Goal: Check status: Check status

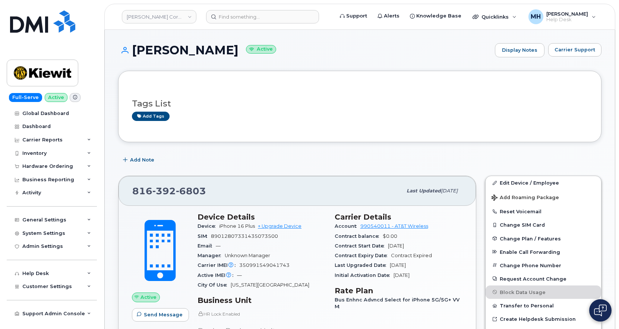
click at [168, 18] on link "Kiewit Corporation" at bounding box center [159, 16] width 75 height 13
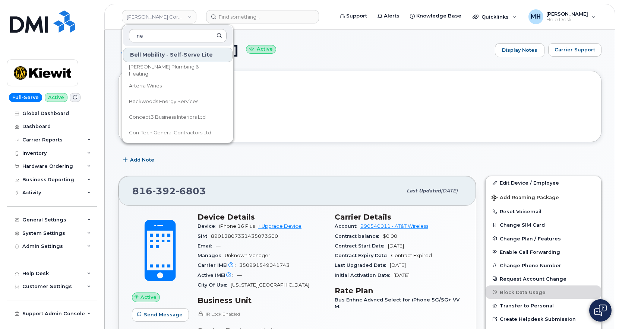
type input "n"
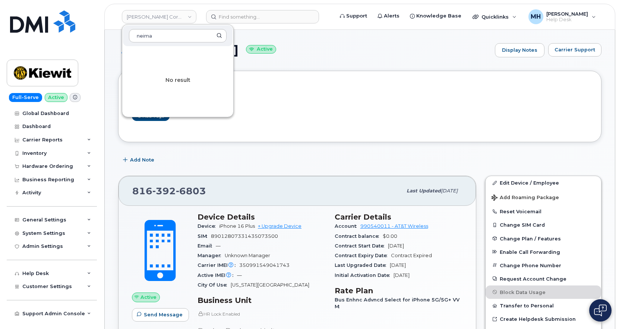
type input "neiman"
drag, startPoint x: 160, startPoint y: 36, endPoint x: 105, endPoint y: 40, distance: 55.3
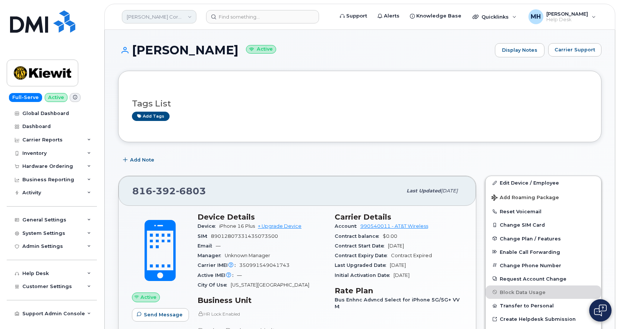
click at [144, 18] on link "Kiewit Corporation" at bounding box center [159, 16] width 75 height 13
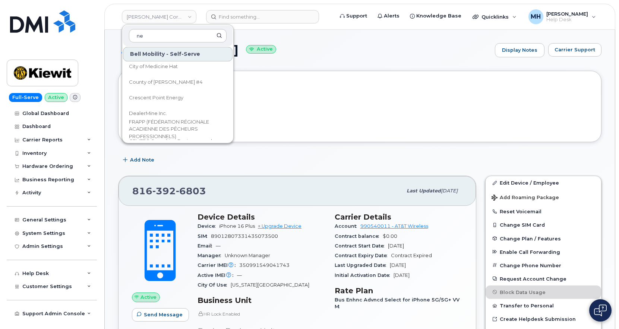
scroll to position [708, 0]
type input "ne"
click at [279, 160] on div "Add Note" at bounding box center [359, 160] width 483 height 13
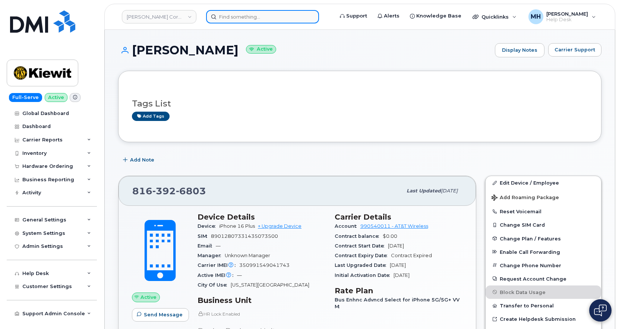
click at [227, 23] on input at bounding box center [262, 16] width 113 height 13
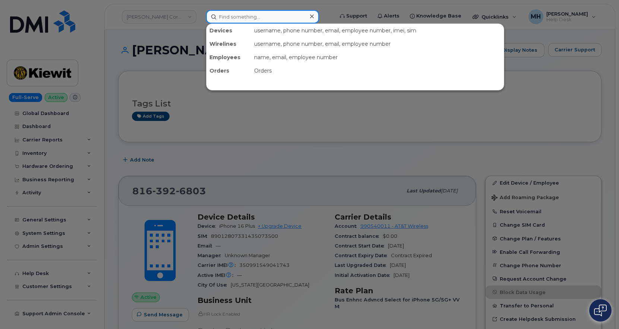
paste input "Sean B Martin"
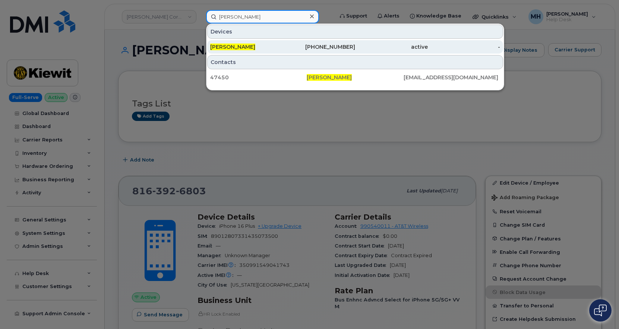
type input "Sean B Martin"
click at [283, 51] on div "[PERSON_NAME]" at bounding box center [319, 46] width 73 height 13
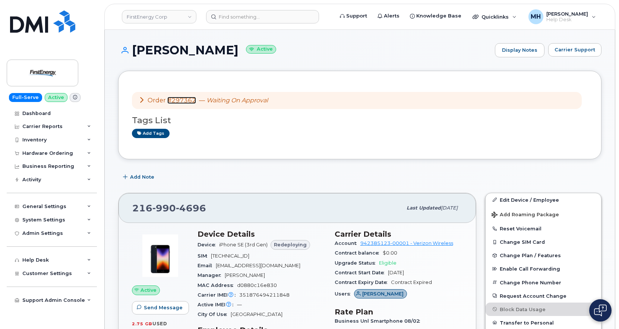
click at [187, 101] on link "#297362" at bounding box center [181, 100] width 29 height 7
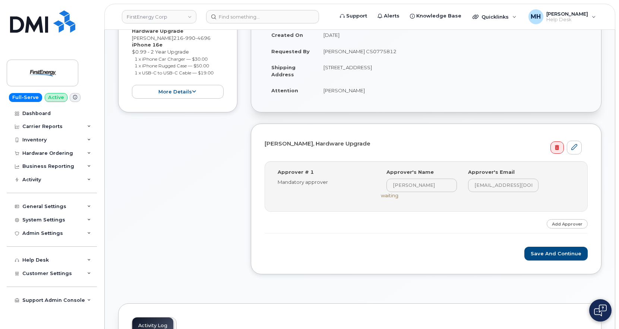
scroll to position [149, 0]
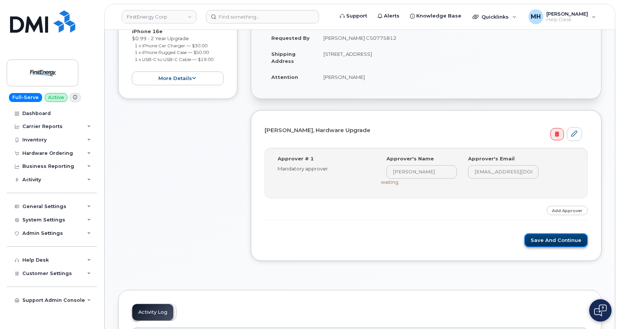
click at [548, 239] on button "Save and Continue" at bounding box center [555, 241] width 63 height 14
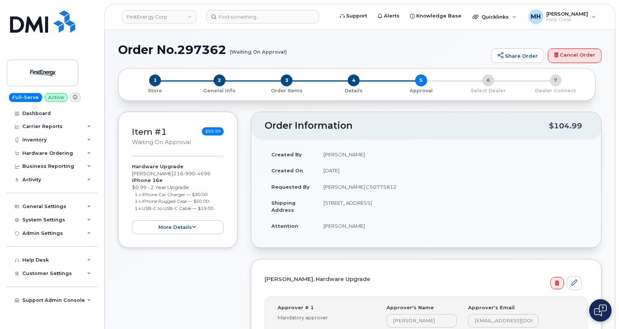
click at [217, 51] on h1 "Order No.297362 (Waiting On Approval)" at bounding box center [302, 49] width 369 height 13
copy h1 "297362"
click at [270, 52] on small "(Waiting On Approval)" at bounding box center [258, 49] width 57 height 12
click at [245, 16] on input at bounding box center [262, 16] width 113 height 13
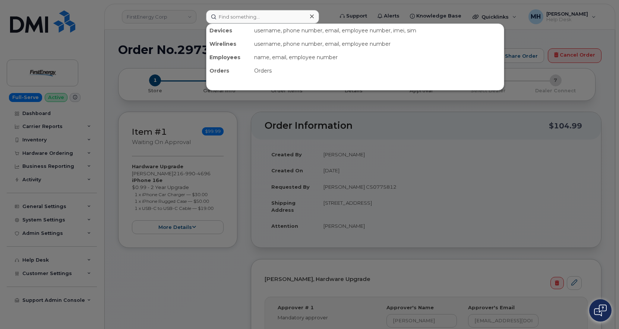
click at [197, 45] on div at bounding box center [309, 164] width 619 height 329
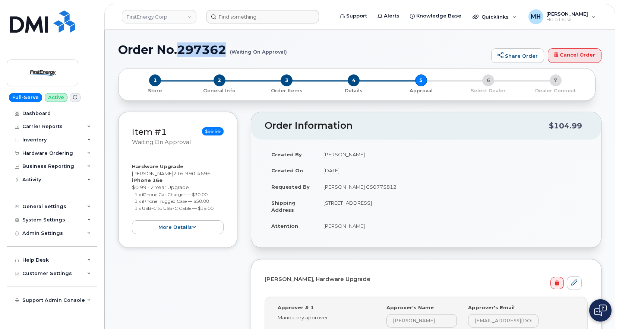
click at [197, 45] on h1 "Order No.297362 (Waiting On Approval)" at bounding box center [302, 49] width 369 height 13
click at [213, 49] on h1 "Order No.297362 (Waiting On Approval)" at bounding box center [302, 49] width 369 height 13
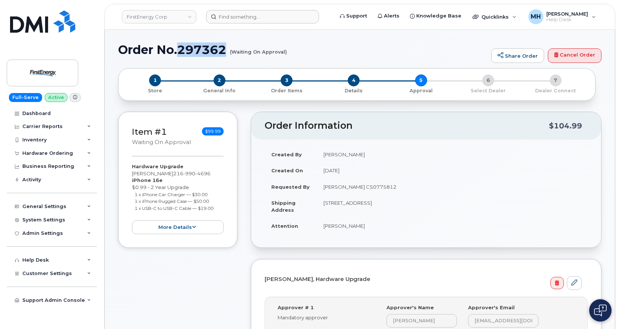
copy h1 "297362"
click at [220, 28] on header "FirstEnergy Corp Support Alerts Knowledge Base Quicklinks Suspend / Cancel Devi…" at bounding box center [359, 17] width 511 height 26
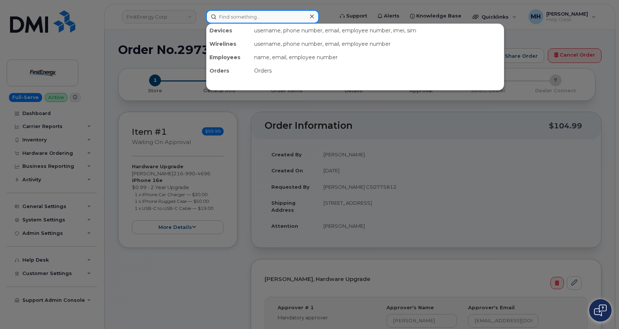
click at [226, 18] on input at bounding box center [262, 16] width 113 height 13
paste input "297362"
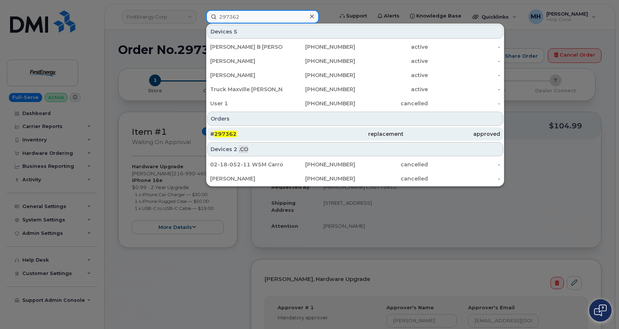
type input "297362"
click at [221, 130] on div "# 297362" at bounding box center [258, 133] width 97 height 13
click at [249, 136] on div "# 297362" at bounding box center [258, 133] width 97 height 7
click at [250, 136] on div "# 297362" at bounding box center [258, 133] width 97 height 7
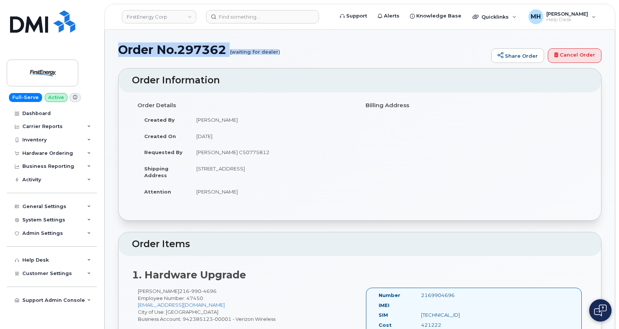
drag, startPoint x: 119, startPoint y: 49, endPoint x: 277, endPoint y: 53, distance: 157.7
click at [277, 53] on h1 "Order No.297362 (waiting for dealer)" at bounding box center [302, 49] width 369 height 13
copy h1 "Order No.297362 (waiting for dealer"
